Goal: Information Seeking & Learning: Learn about a topic

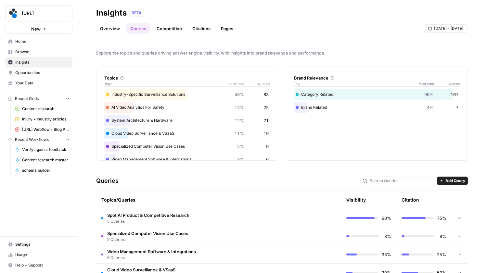
scroll to position [8, 0]
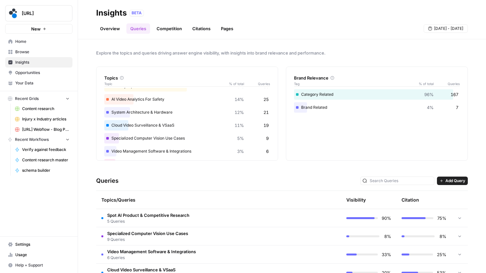
click at [238, 28] on div "Overview Queries Competition Citations Pages [DATE] - [DATE]" at bounding box center [282, 26] width 372 height 16
click at [230, 29] on link "Pages" at bounding box center [227, 28] width 20 height 10
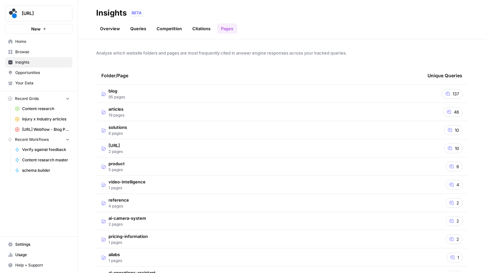
click at [218, 95] on td "blog 95 pages" at bounding box center [259, 94] width 326 height 18
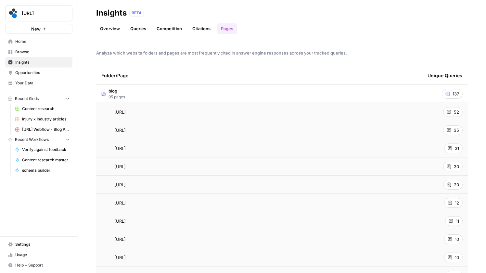
click at [452, 94] on span "137" at bounding box center [455, 94] width 6 height 6
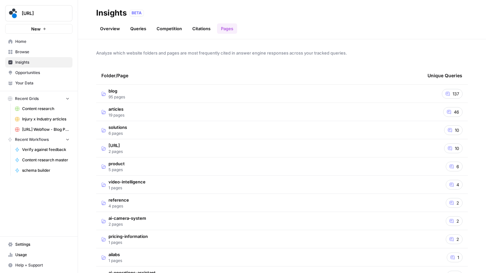
click at [202, 32] on link "Citations" at bounding box center [201, 28] width 26 height 10
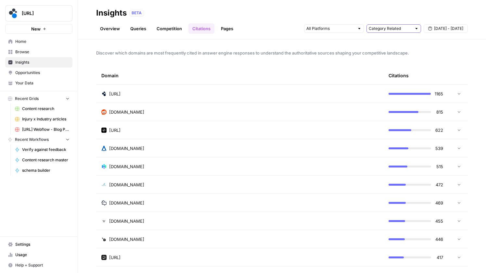
click at [406, 29] on input "text" at bounding box center [390, 28] width 43 height 6
click at [390, 51] on span "Brand Related" at bounding box center [392, 52] width 41 height 6
type input "Brand Related"
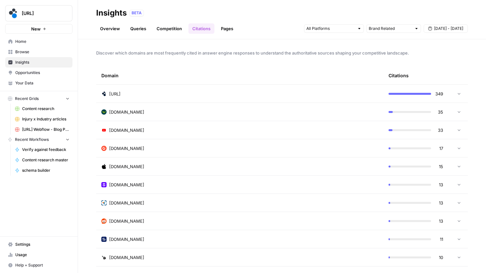
click at [398, 33] on div "Brand Related [DATE] - [DATE]" at bounding box center [386, 28] width 164 height 10
click at [398, 31] on input "text" at bounding box center [390, 28] width 43 height 6
click at [388, 44] on span "All Queries" at bounding box center [392, 43] width 41 height 6
type input "All Queries"
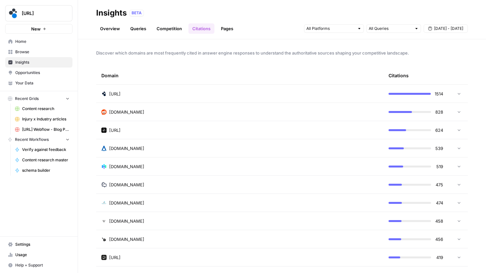
click at [176, 28] on link "Competition" at bounding box center [169, 28] width 33 height 10
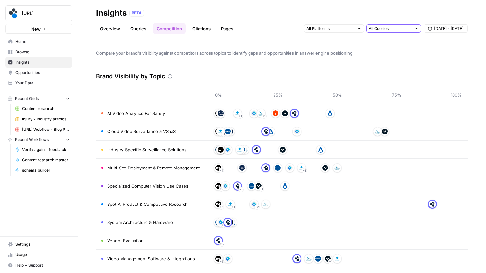
click at [388, 31] on input "text" at bounding box center [390, 28] width 43 height 6
click at [388, 62] on span "Category Related" at bounding box center [392, 61] width 41 height 6
type input "Category Related"
click at [391, 28] on input "text" at bounding box center [390, 28] width 43 height 6
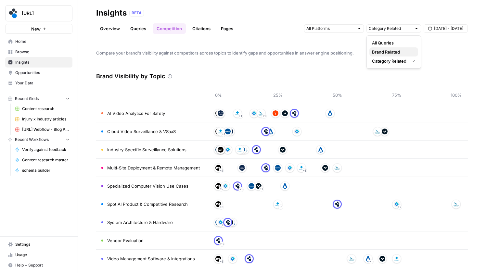
click at [388, 51] on span "Brand Related" at bounding box center [392, 52] width 41 height 6
type input "Brand Related"
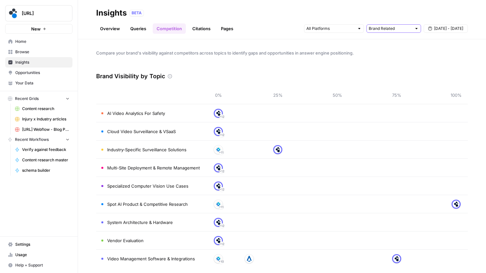
click at [394, 29] on input "text" at bounding box center [390, 28] width 43 height 6
click at [386, 63] on span "Category Related" at bounding box center [392, 61] width 41 height 6
type input "Category Related"
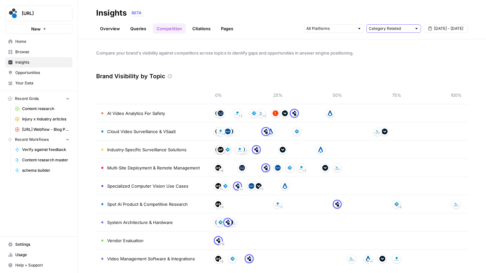
click at [391, 28] on input "text" at bounding box center [390, 28] width 43 height 6
click at [381, 41] on span "All Queries" at bounding box center [392, 43] width 41 height 6
type input "All Queries"
click at [386, 27] on input "text" at bounding box center [390, 28] width 43 height 6
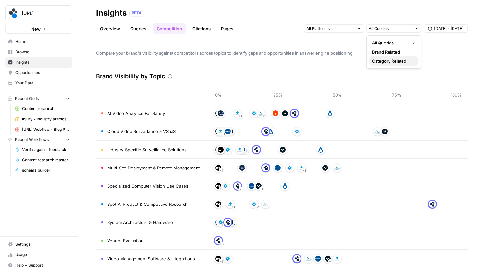
click at [384, 61] on span "Category Related" at bounding box center [392, 61] width 41 height 6
type input "Category Related"
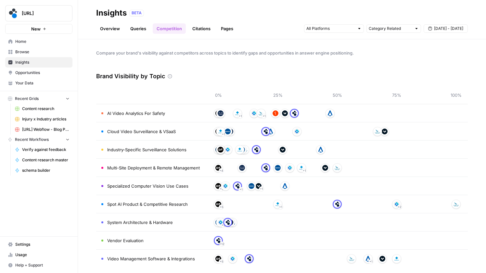
click at [140, 29] on link "Queries" at bounding box center [138, 28] width 24 height 10
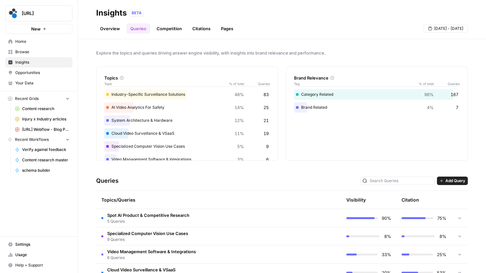
click at [159, 29] on link "Competition" at bounding box center [169, 28] width 33 height 10
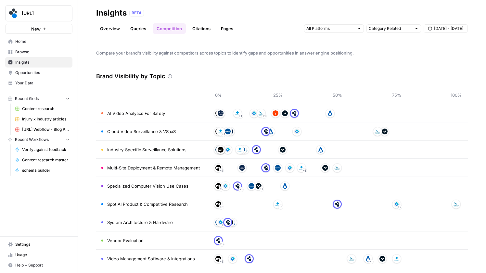
click at [110, 28] on link "Overview" at bounding box center [110, 28] width 28 height 10
